Goal: Find specific page/section: Find specific page/section

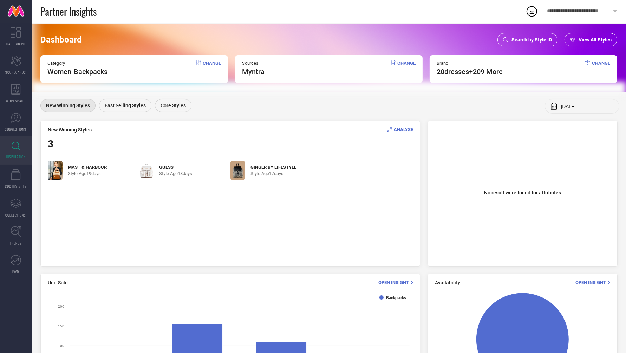
click at [522, 37] on span "Search by Style ID" at bounding box center [532, 40] width 40 height 6
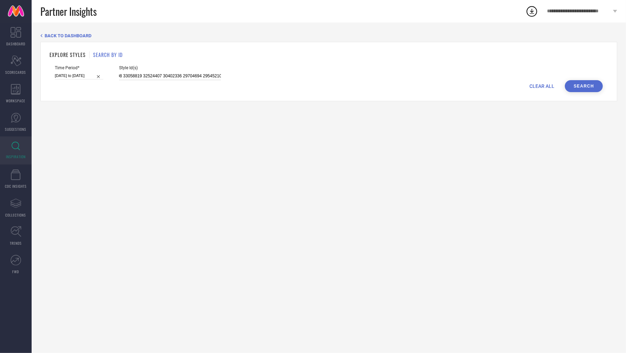
scroll to position [0, 474]
drag, startPoint x: 112, startPoint y: 77, endPoint x: 369, endPoint y: 83, distance: 256.9
click at [368, 83] on form "Time Period* [DATE] to [DATE] Style Id(s) 33411140 31569645 26138198 26138258 3…" at bounding box center [329, 78] width 559 height 27
paste input "35584662 35520342 35061501 34946851 35207351 35061069 35067515 35061512 3520735…"
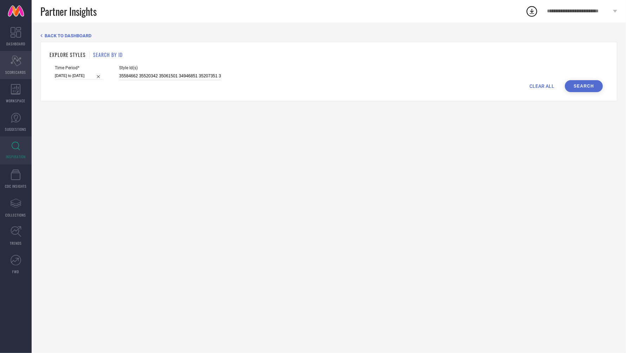
drag, startPoint x: 213, startPoint y: 75, endPoint x: 15, endPoint y: 64, distance: 197.8
click at [15, 64] on div "DASHBOARD Scorecard SCORECARDS WORKSPACE SUGGESTIONS INSPIRATION CDC INSIGHTS A…" at bounding box center [313, 187] width 626 height 330
type input "35584662 35520342 35061501 34946851 35207351 35061069 35067515 35061512 3520735…"
click at [596, 82] on button "Search" at bounding box center [584, 86] width 38 height 12
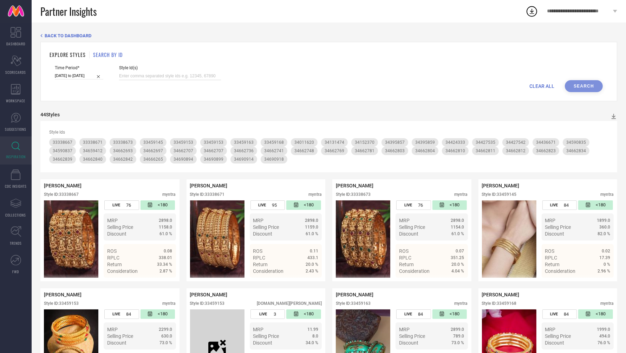
paste input "36274555 36274308 36132240 36225867 36129270 36132649 36133430 36132223 3609047…"
drag, startPoint x: 212, startPoint y: 76, endPoint x: 43, endPoint y: 64, distance: 169.8
click at [43, 64] on div "EXPLORE STYLES SEARCH BY ID Time Period* [DATE] to [DATE] Style Id(s) 36274555 …" at bounding box center [328, 71] width 577 height 59
type input "36274555 36274308 36132240 36225867 36129270 36132649 36133430 36132223 3609047…"
